Goal: Transaction & Acquisition: Purchase product/service

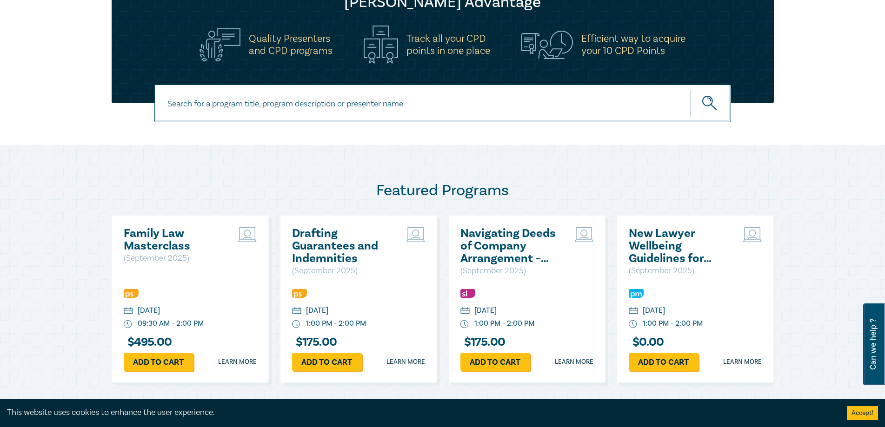
scroll to position [465, 0]
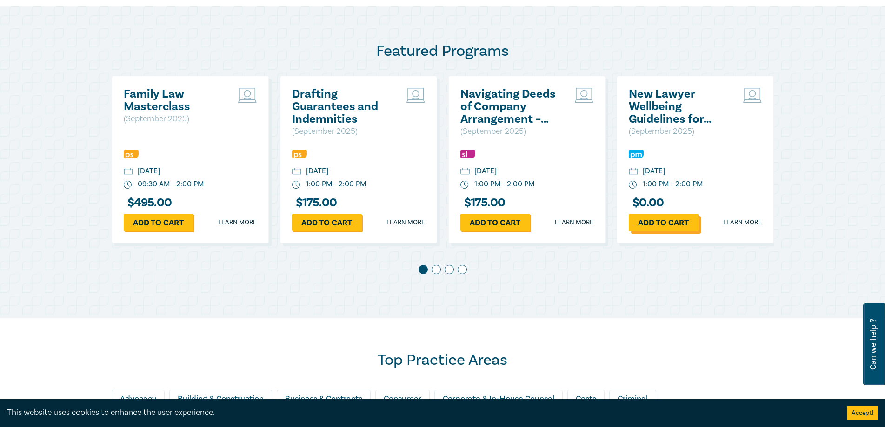
click at [677, 225] on link "Add to cart" at bounding box center [664, 223] width 70 height 18
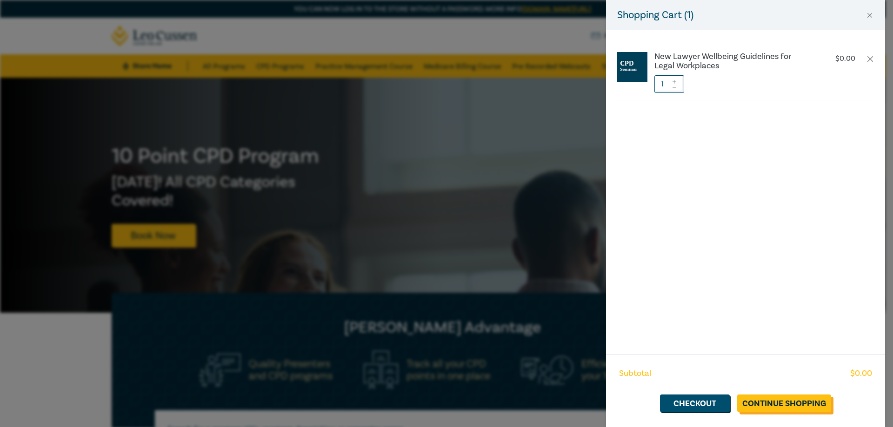
click at [813, 399] on link "Continue Shopping" at bounding box center [784, 404] width 94 height 18
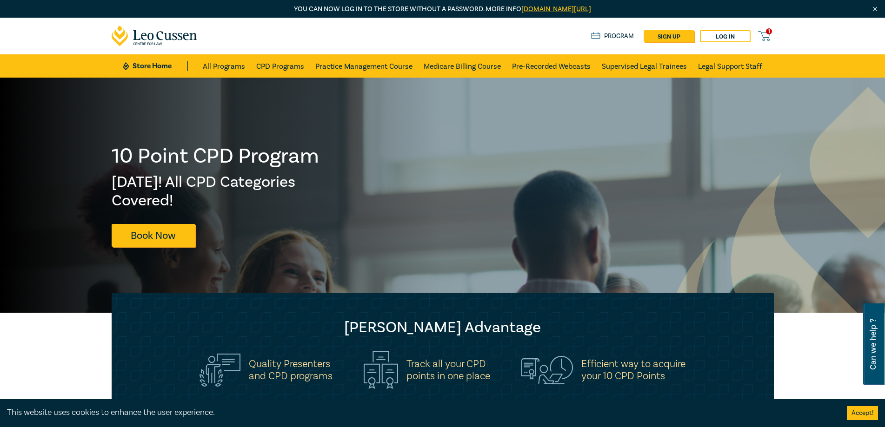
click at [768, 35] on icon at bounding box center [764, 36] width 12 height 12
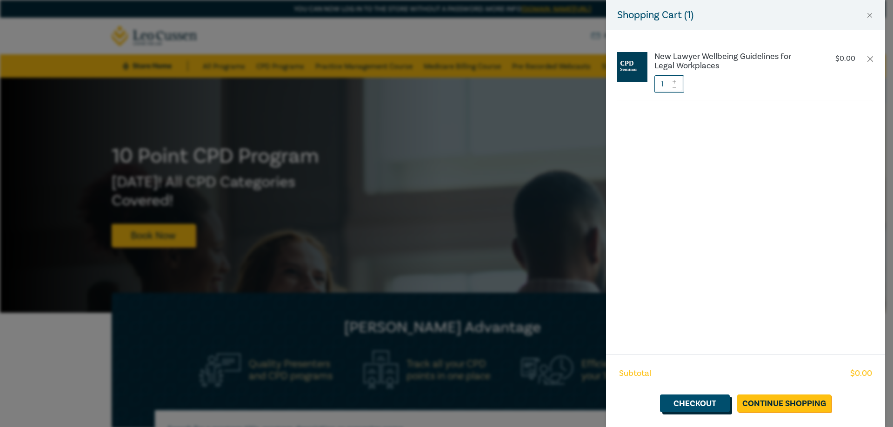
click at [696, 404] on link "Checkout" at bounding box center [695, 404] width 70 height 18
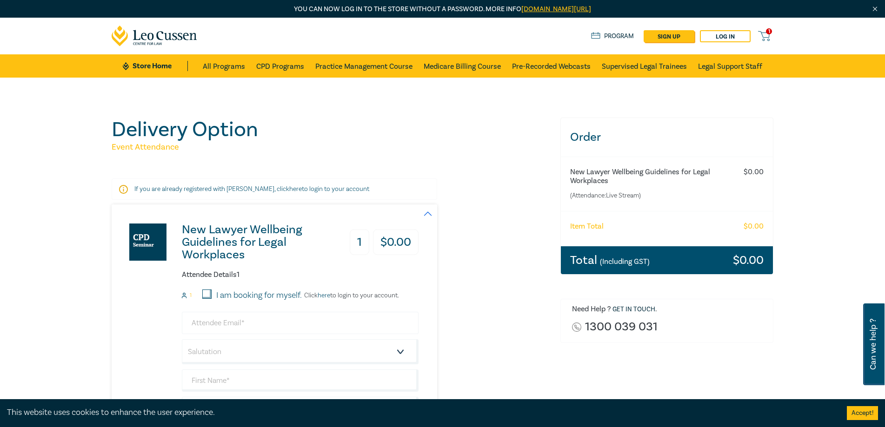
scroll to position [47, 0]
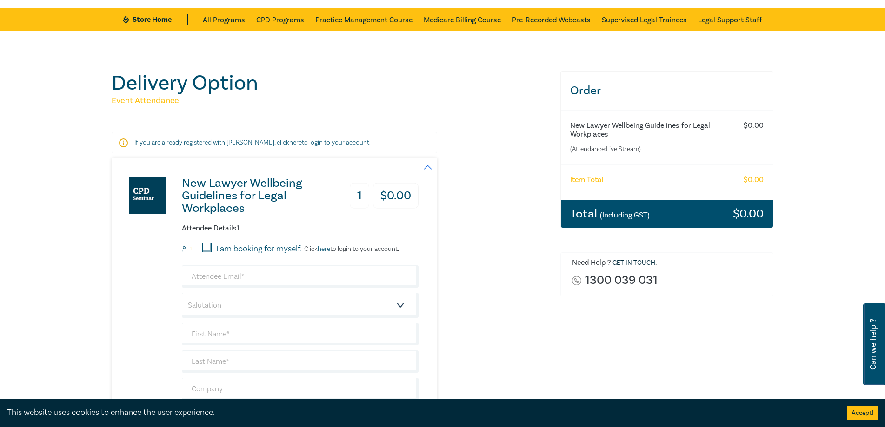
click at [206, 246] on input "I am booking for myself." at bounding box center [206, 247] width 9 height 9
checkbox input "true"
click at [224, 279] on input "email" at bounding box center [300, 277] width 237 height 22
type input "tmcewan@sukeandassociates.com.au"
click at [239, 306] on select "Salutation Mr. Mrs. Ms. Miss Dr. Prof. Other" at bounding box center [300, 305] width 237 height 25
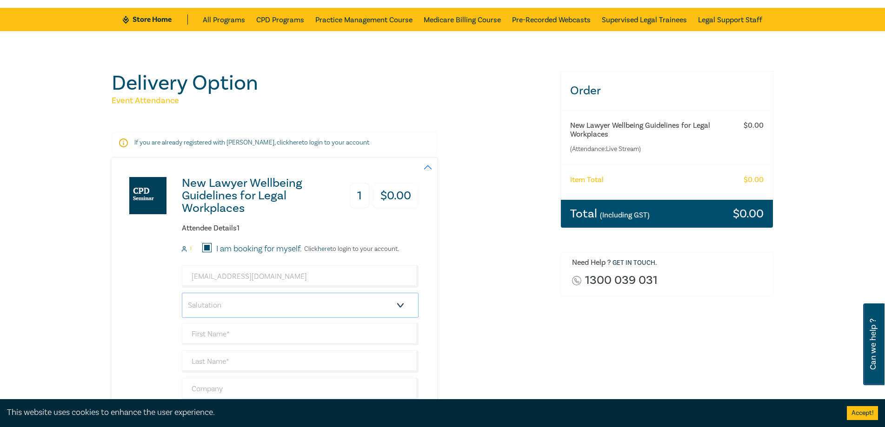
select select "Ms."
click at [182, 293] on select "Salutation Mr. Mrs. Ms. Miss Dr. Prof. Other" at bounding box center [300, 305] width 237 height 25
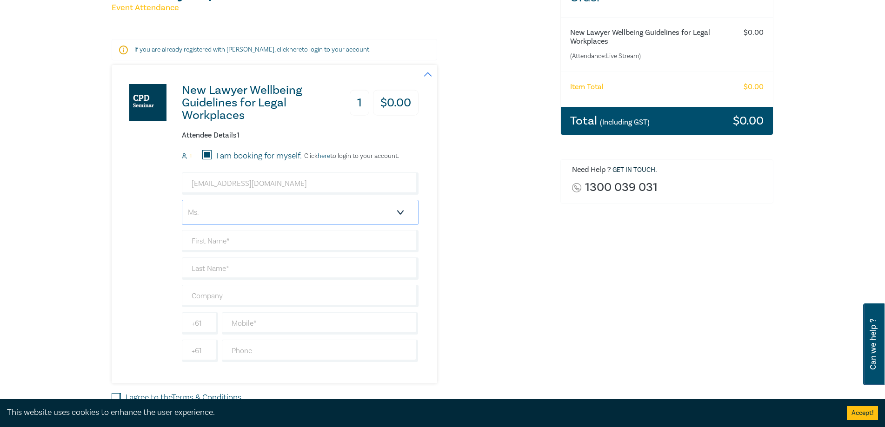
scroll to position [186, 0]
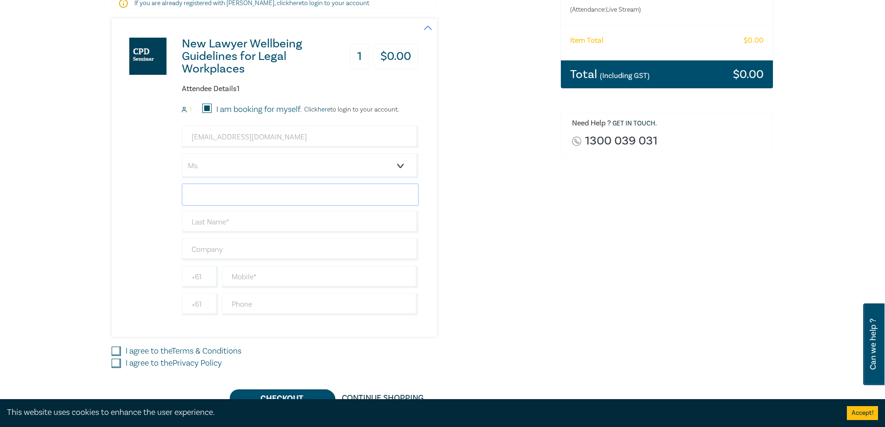
click at [225, 194] on input "text" at bounding box center [300, 195] width 237 height 22
type input "Teagan"
type input "[PERSON_NAME]"
type input "Suke & Associates"
click at [254, 280] on input "text" at bounding box center [320, 277] width 197 height 22
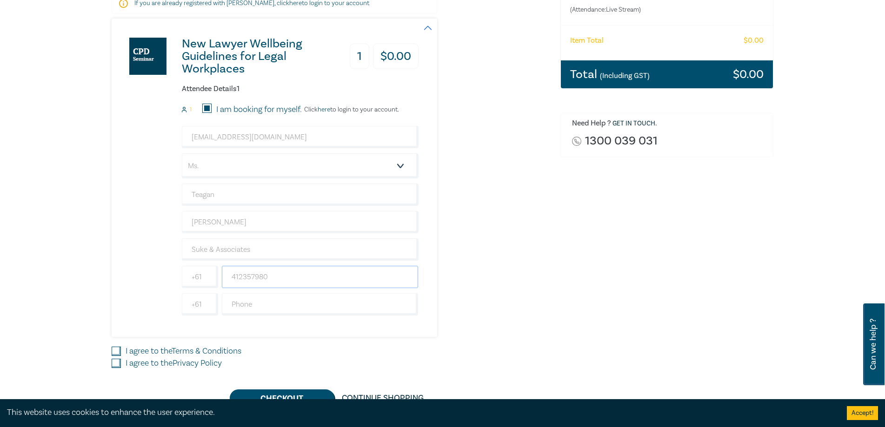
type input "412357980"
click at [115, 353] on input "I agree to the Terms & Conditions" at bounding box center [116, 351] width 9 height 9
checkbox input "true"
click at [118, 366] on input "I agree to the Privacy Policy" at bounding box center [116, 363] width 9 height 9
checkbox input "true"
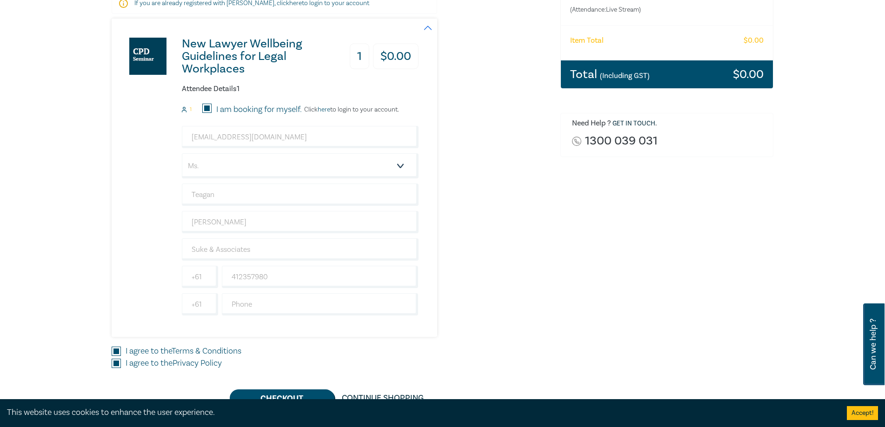
scroll to position [233, 0]
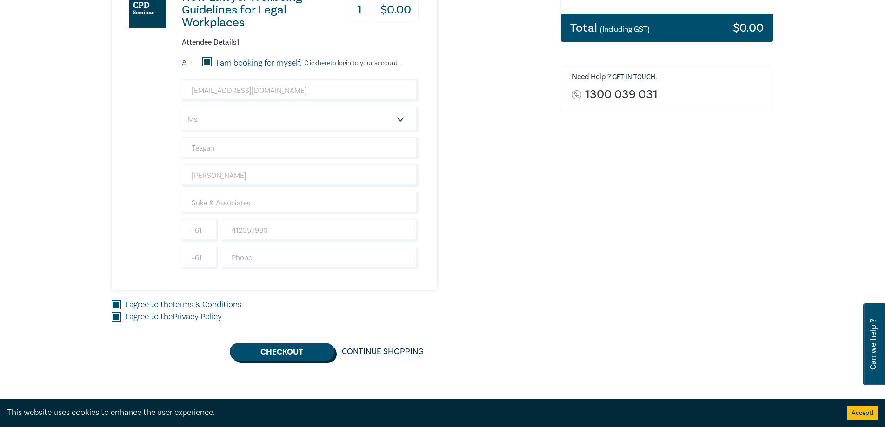
click at [317, 354] on button "Checkout" at bounding box center [282, 352] width 105 height 18
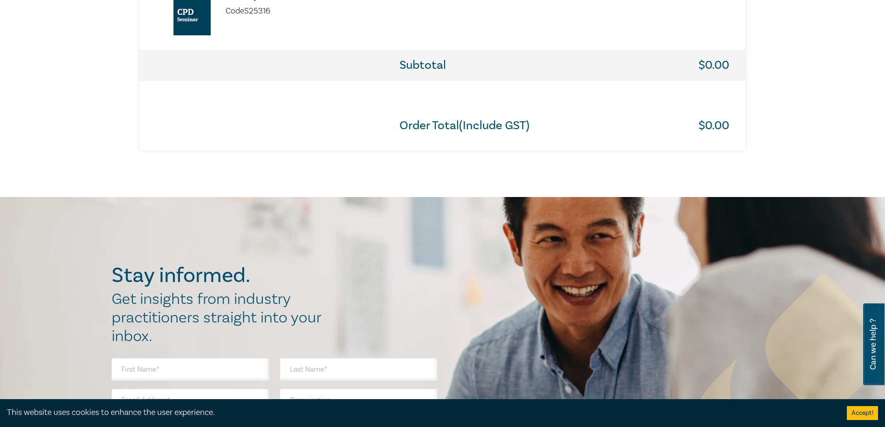
scroll to position [744, 0]
